Goal: Complete application form

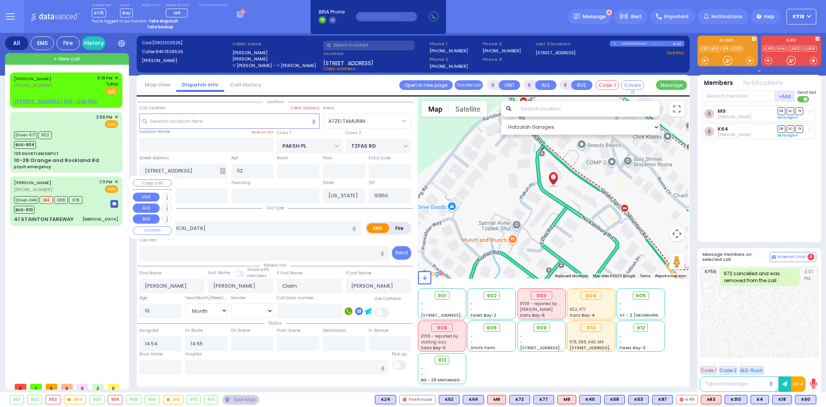
select select "ATZEI TAMURIM"
select select "Month"
click at [97, 199] on div "Driver-K49 M4 K88 K78 BUS-910" at bounding box center [66, 203] width 104 height 19
select select
type input "[MEDICAL_DATA]"
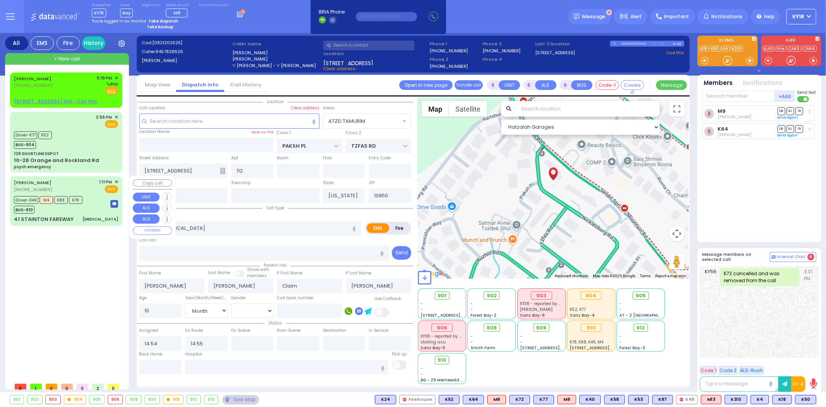
radio input "true"
type input "[PERSON_NAME]"
type input "Frankel"
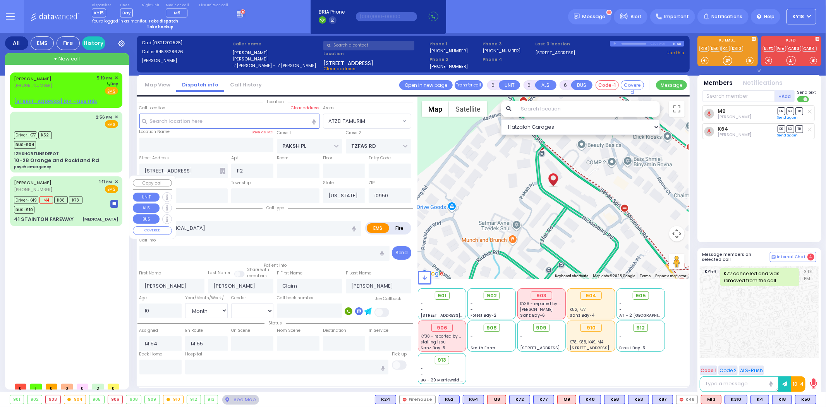
type input "68"
select select "Year"
select select "[DEMOGRAPHIC_DATA]"
type input "13:11"
type input "13:12"
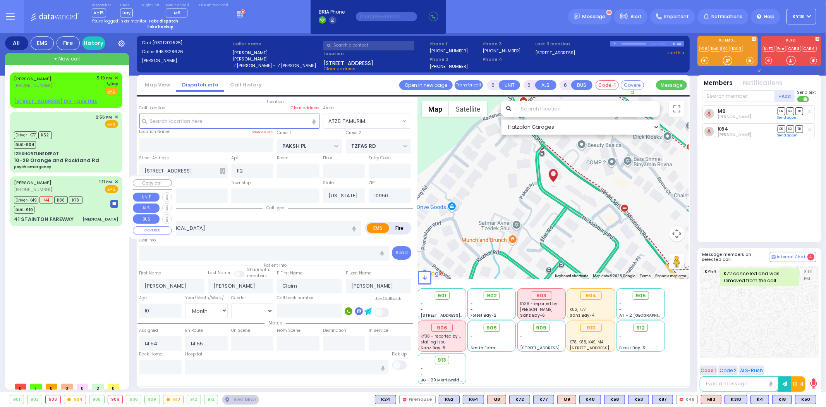
type input "13:13"
type input "13:48"
type input "15:03"
type input "15:37"
type input "[GEOGRAPHIC_DATA] ([GEOGRAPHIC_DATA])"
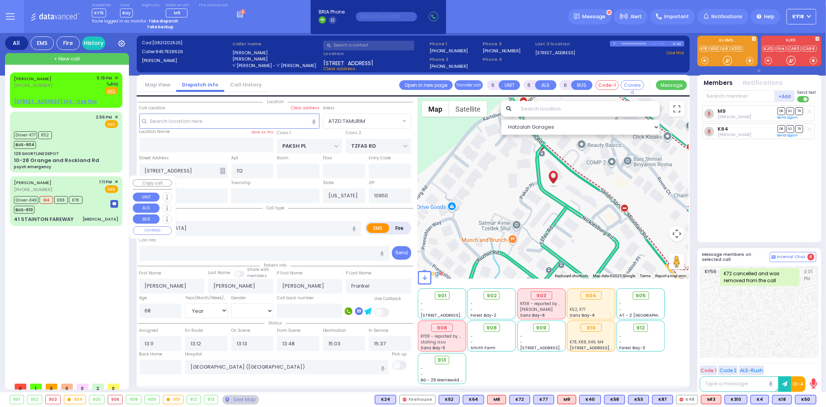
type input "[GEOGRAPHIC_DATA]"
type input "DUNDERBERG RD"
type input "41 STAINTON FAREWAY"
select select "Hatzalah Garages"
